Goal: Find specific page/section: Find specific page/section

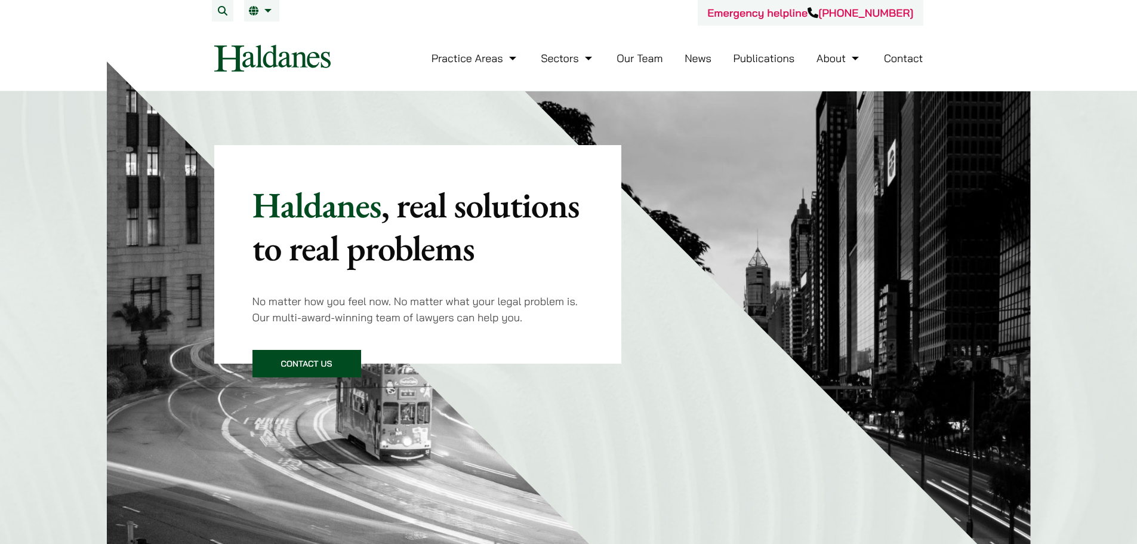
click at [666, 54] on ul "Practice Areas Antitrust and Competition Law Civil Litigation & Dispute Resolut…" at bounding box center [678, 58] width 492 height 26
click at [659, 56] on link "Our Team" at bounding box center [640, 58] width 46 height 14
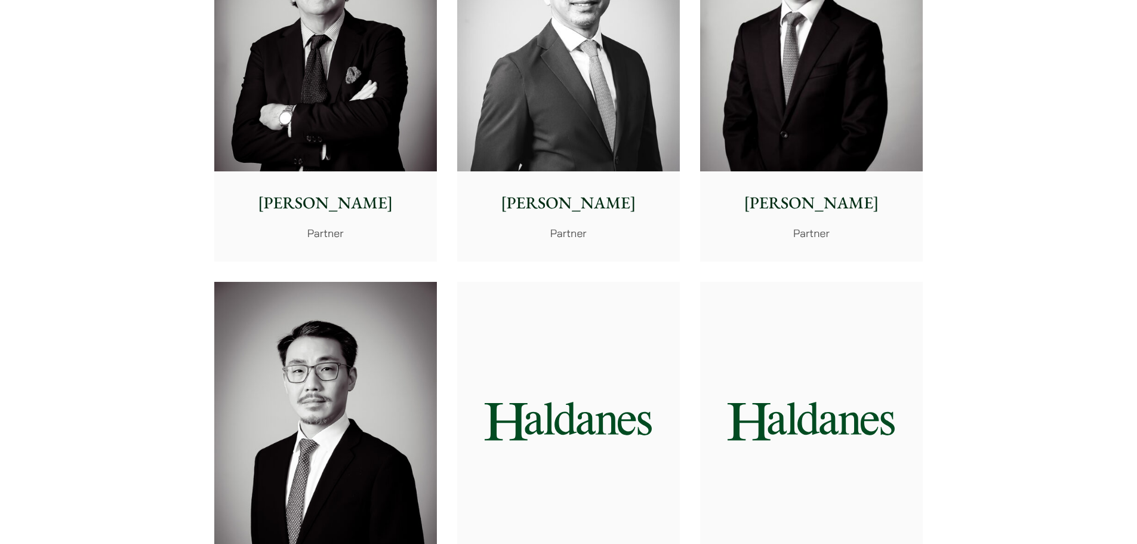
scroll to position [1254, 0]
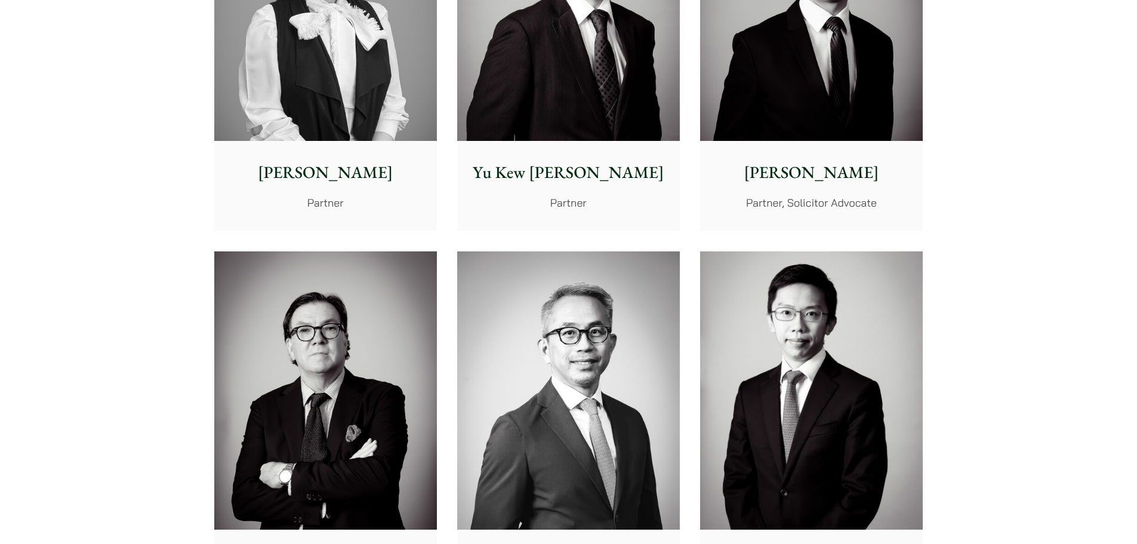
click at [832, 160] on p "Nathan Wong" at bounding box center [812, 172] width 204 height 25
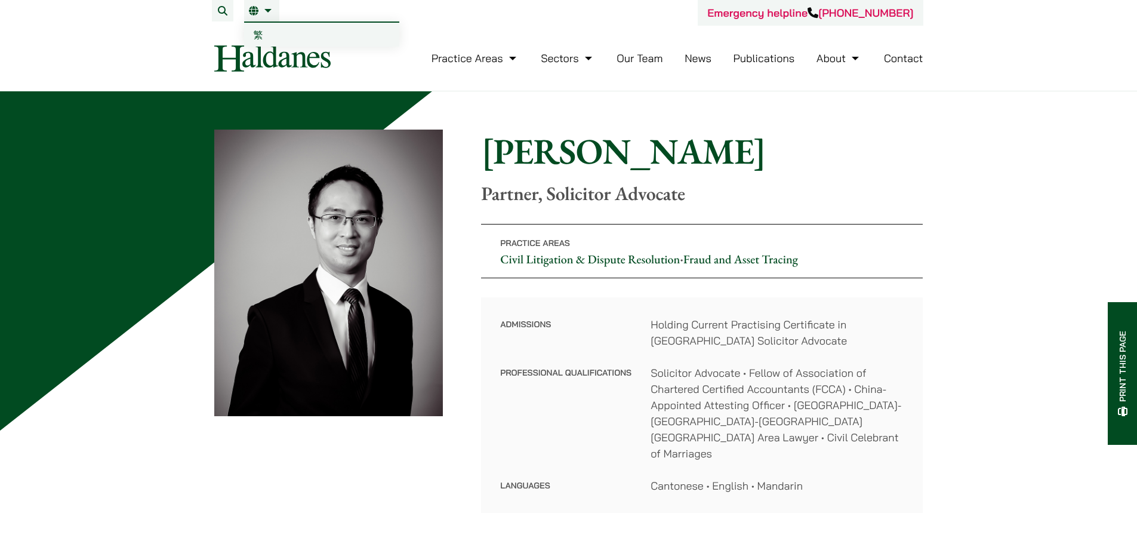
click at [261, 29] on span "繁" at bounding box center [259, 35] width 10 height 12
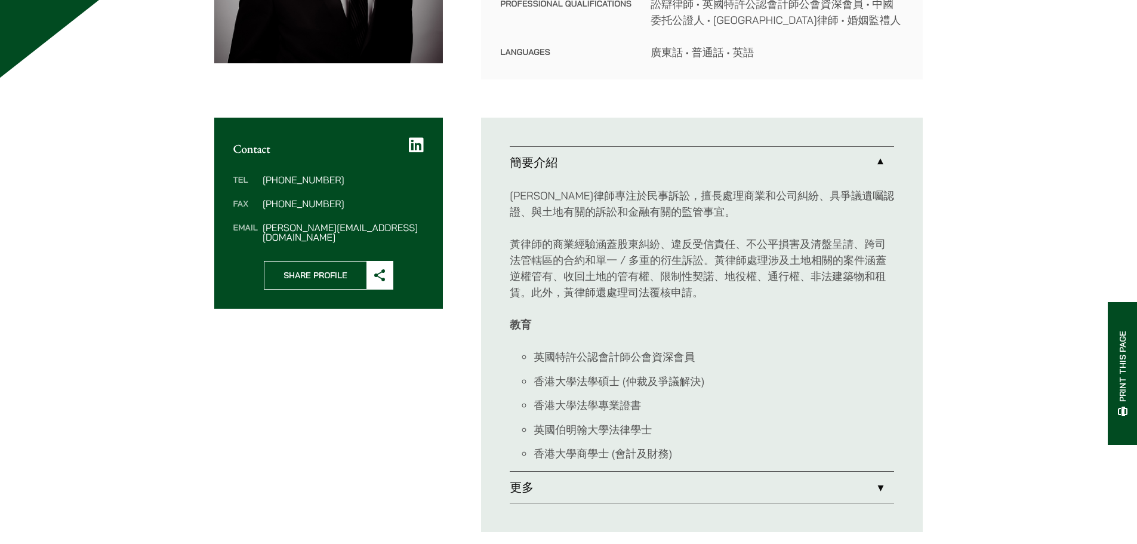
scroll to position [358, 0]
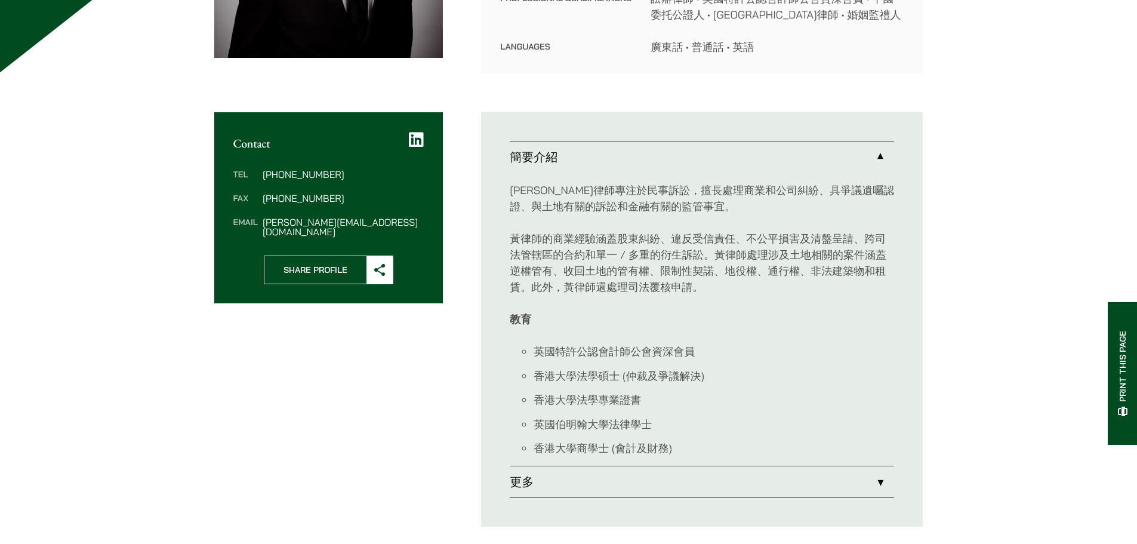
click at [796, 469] on link "更多" at bounding box center [702, 481] width 384 height 31
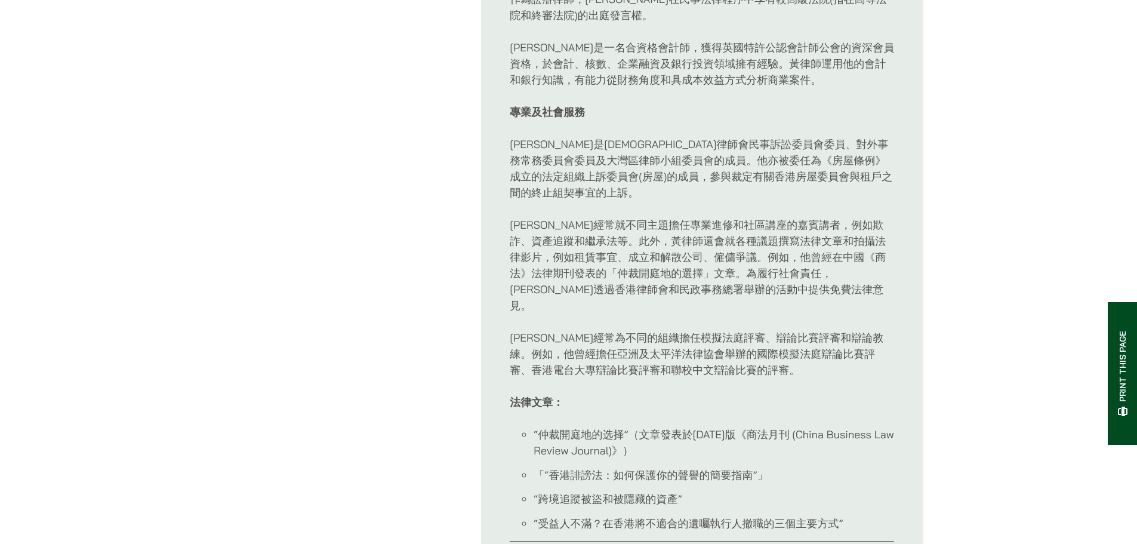
scroll to position [1552, 0]
